Goal: Check status

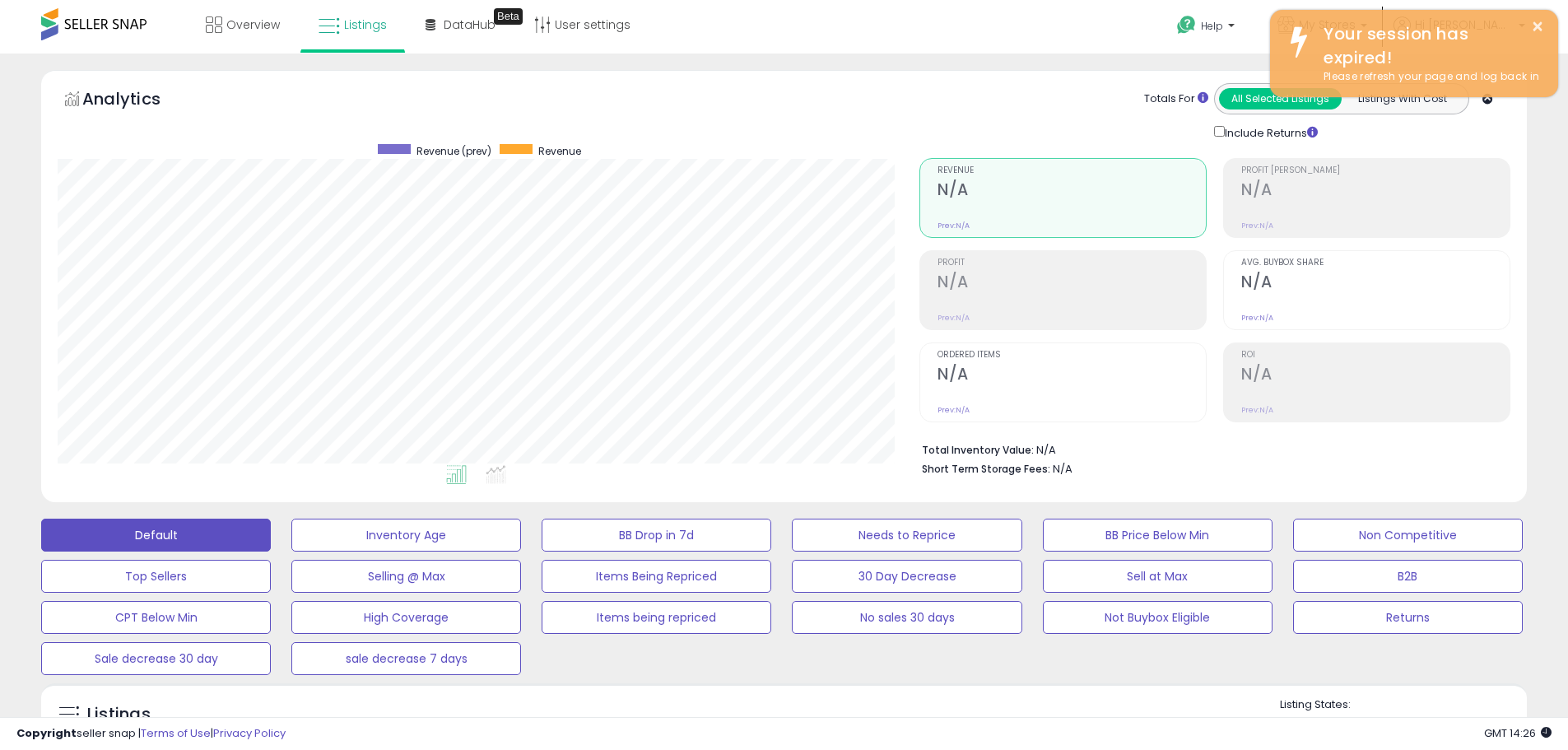
select select "**"
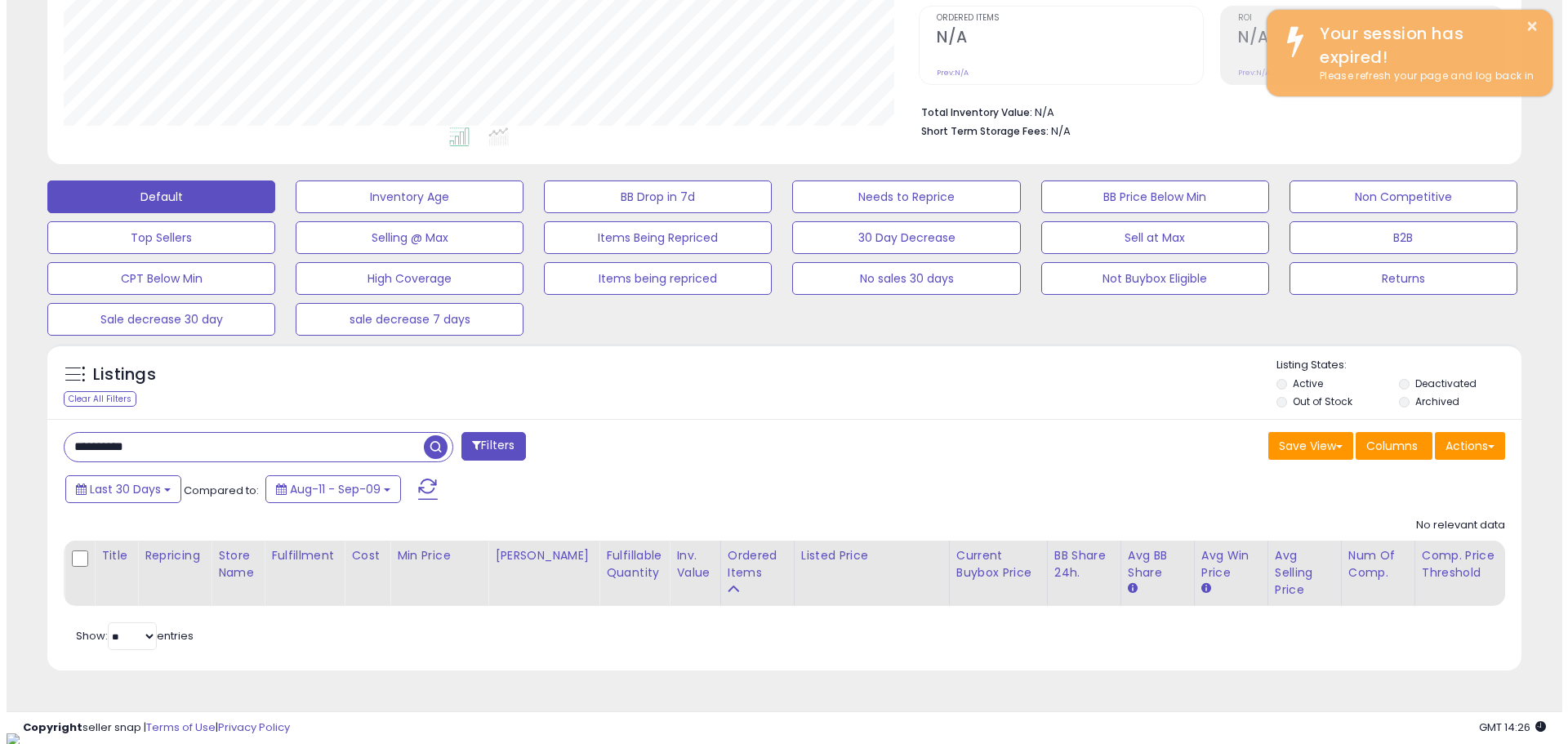
scroll to position [335, 855]
click at [425, 444] on span "button" at bounding box center [430, 448] width 24 height 24
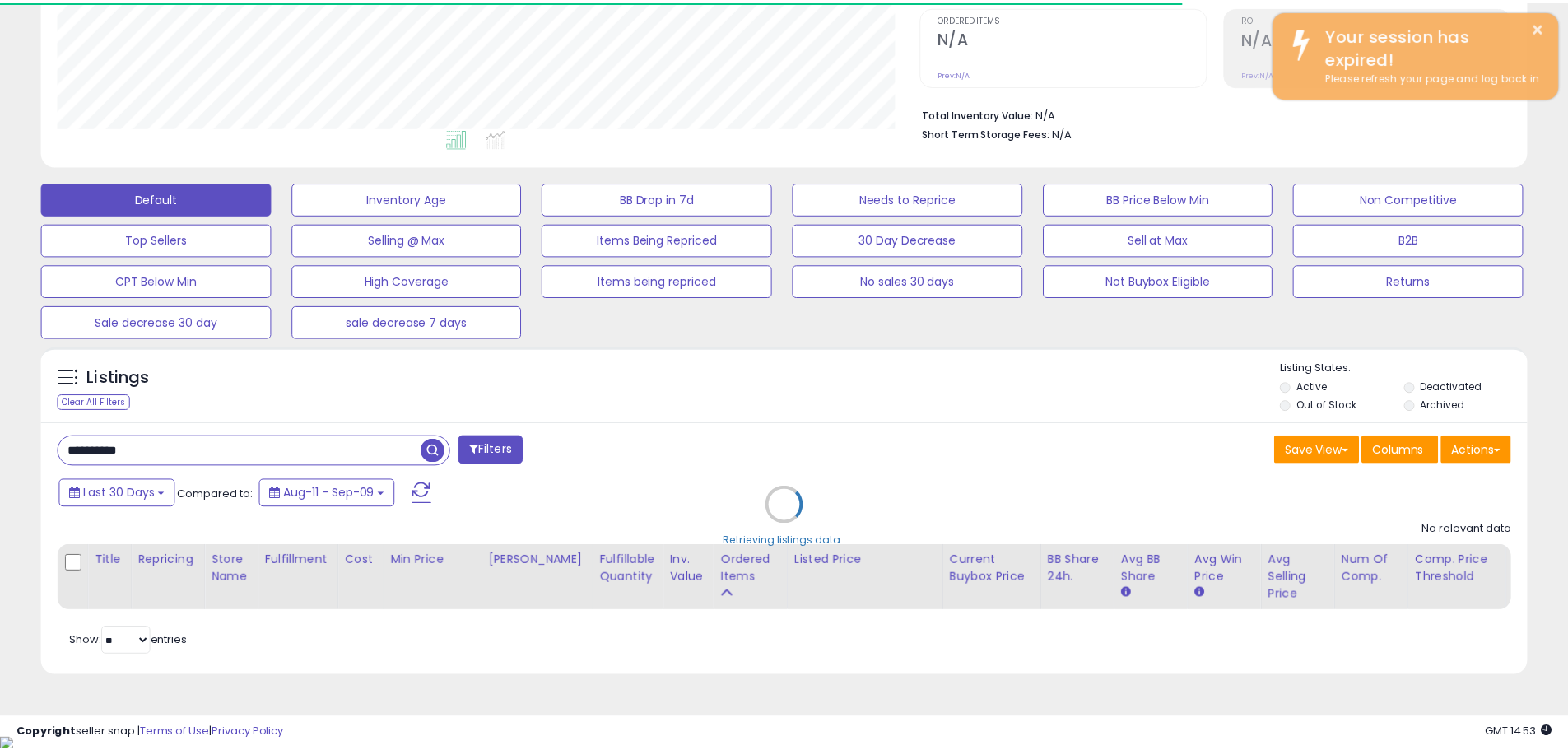
scroll to position [823358, 822285]
